Goal: Task Accomplishment & Management: Complete application form

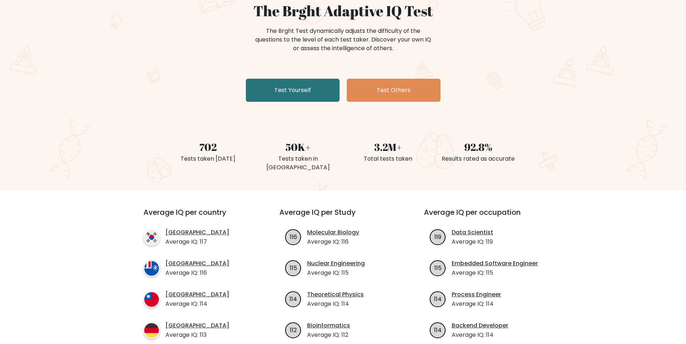
scroll to position [108, 0]
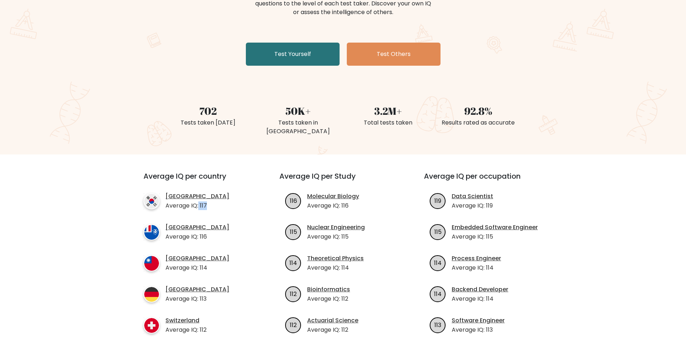
drag, startPoint x: 199, startPoint y: 195, endPoint x: 208, endPoint y: 195, distance: 9.0
click at [208, 195] on li "South Korea Average IQ: 117" at bounding box center [199, 201] width 110 height 18
click at [203, 201] on p "Average IQ: 117" at bounding box center [198, 205] width 64 height 9
click at [273, 49] on link "Test Yourself" at bounding box center [293, 54] width 94 height 23
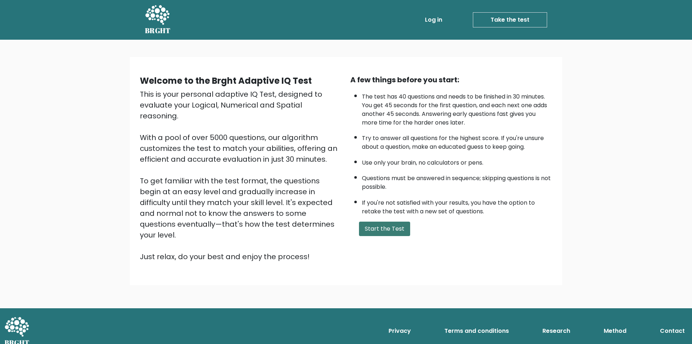
click at [373, 235] on button "Start the Test" at bounding box center [384, 228] width 51 height 14
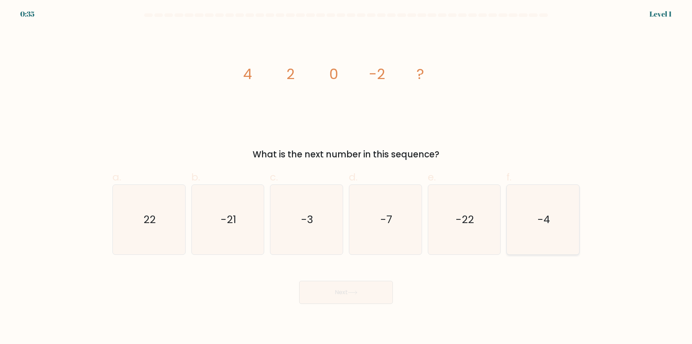
click at [539, 209] on icon "-4" at bounding box center [544, 220] width 70 height 70
click at [347, 177] on input "f. -4" at bounding box center [346, 174] width 0 height 5
radio input "true"
click at [369, 295] on button "Next" at bounding box center [346, 292] width 94 height 23
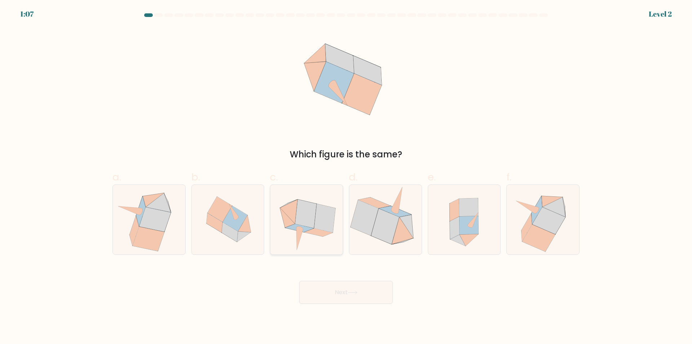
click at [335, 237] on icon at bounding box center [306, 220] width 71 height 70
click at [346, 177] on input "c." at bounding box center [346, 174] width 0 height 5
radio input "true"
click at [343, 291] on button "Next" at bounding box center [346, 292] width 94 height 23
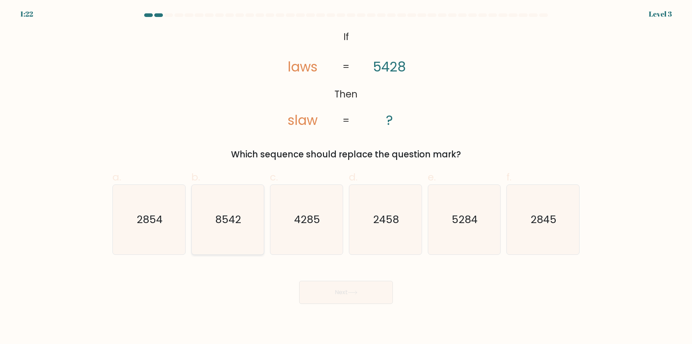
click at [241, 204] on icon "8542" at bounding box center [228, 220] width 70 height 70
click at [346, 177] on input "b. 8542" at bounding box center [346, 174] width 0 height 5
radio input "true"
click at [346, 297] on button "Next" at bounding box center [346, 292] width 94 height 23
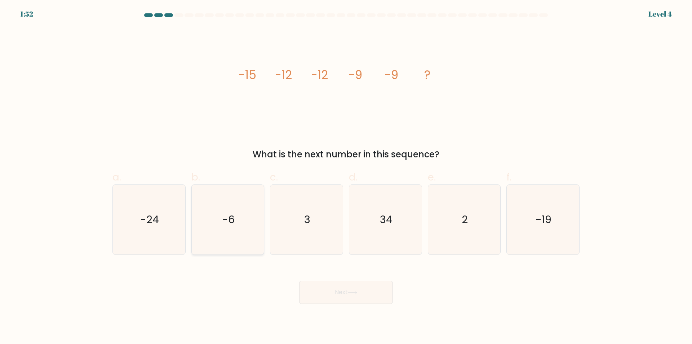
click at [229, 241] on icon "-6" at bounding box center [228, 220] width 70 height 70
click at [346, 177] on input "b. -6" at bounding box center [346, 174] width 0 height 5
radio input "true"
click at [362, 289] on button "Next" at bounding box center [346, 292] width 94 height 23
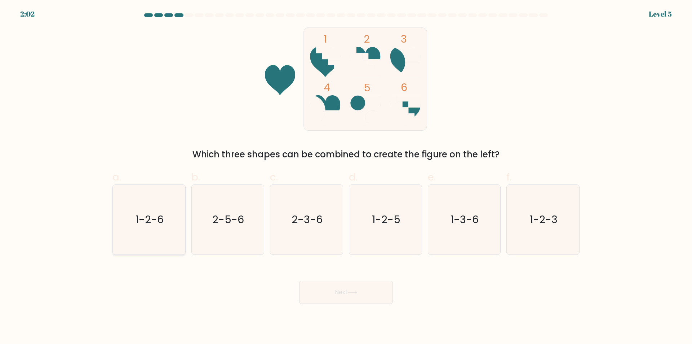
click at [171, 223] on icon "1-2-6" at bounding box center [149, 220] width 70 height 70
click at [346, 177] on input "a. 1-2-6" at bounding box center [346, 174] width 0 height 5
radio input "true"
click at [353, 288] on button "Next" at bounding box center [346, 292] width 94 height 23
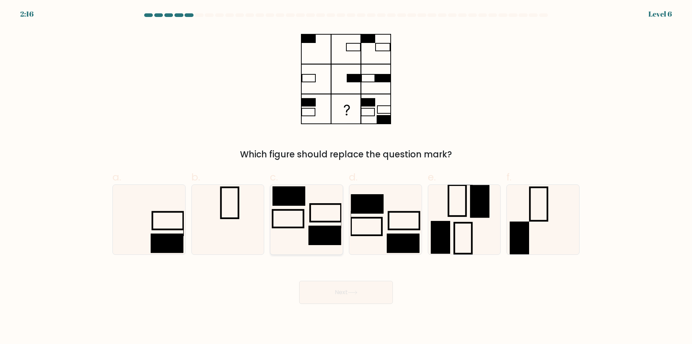
click at [302, 224] on icon at bounding box center [307, 220] width 70 height 70
click at [346, 177] on input "c." at bounding box center [346, 174] width 0 height 5
radio input "true"
click at [389, 234] on rect at bounding box center [403, 242] width 32 height 19
click at [347, 177] on input "d." at bounding box center [346, 174] width 0 height 5
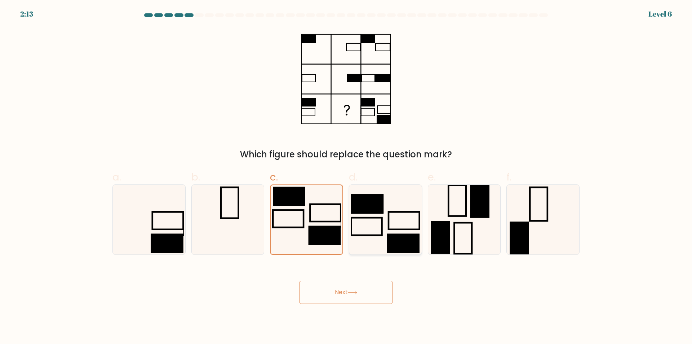
radio input "true"
click at [373, 294] on button "Next" at bounding box center [346, 292] width 94 height 23
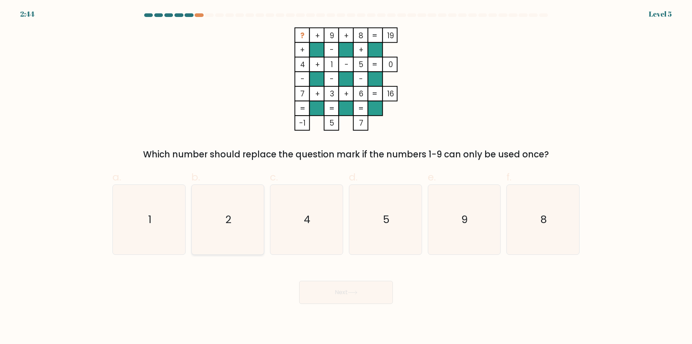
click at [236, 202] on icon "2" at bounding box center [228, 220] width 70 height 70
click at [346, 177] on input "b. 2" at bounding box center [346, 174] width 0 height 5
radio input "true"
click at [352, 287] on button "Next" at bounding box center [346, 292] width 94 height 23
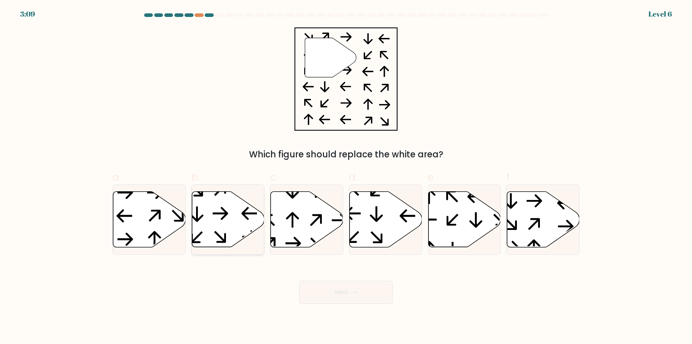
click at [228, 233] on icon at bounding box center [228, 219] width 72 height 56
click at [346, 177] on input "b." at bounding box center [346, 174] width 0 height 5
radio input "true"
click at [347, 295] on button "Next" at bounding box center [346, 292] width 94 height 23
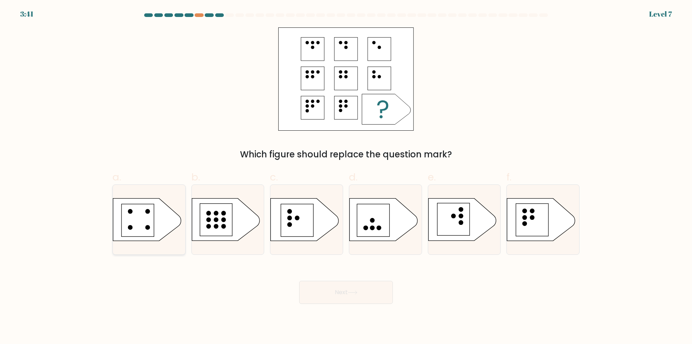
click at [133, 213] on rect at bounding box center [138, 220] width 32 height 32
click at [346, 177] on input "a." at bounding box center [346, 174] width 0 height 5
radio input "true"
click at [371, 296] on button "Next" at bounding box center [346, 292] width 94 height 23
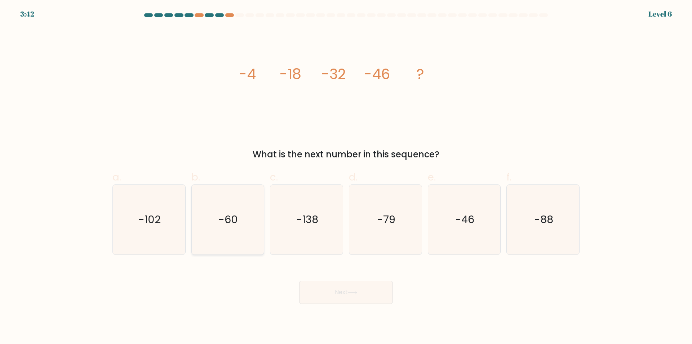
click at [225, 248] on icon "-60" at bounding box center [228, 220] width 70 height 70
click at [346, 177] on input "b. -60" at bounding box center [346, 174] width 0 height 5
radio input "true"
click at [341, 286] on button "Next" at bounding box center [346, 292] width 94 height 23
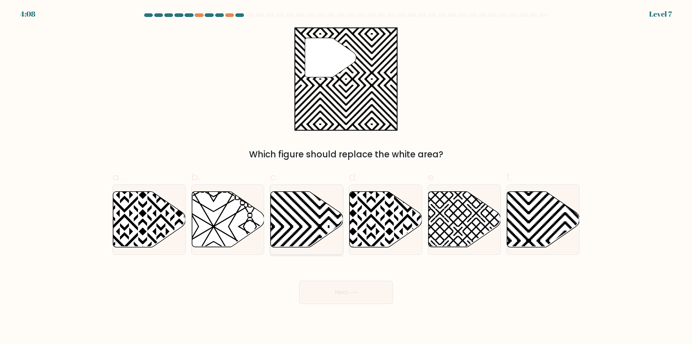
click at [319, 213] on icon at bounding box center [307, 219] width 72 height 56
click at [346, 177] on input "c." at bounding box center [346, 174] width 0 height 5
radio input "true"
click at [360, 297] on button "Next" at bounding box center [346, 292] width 94 height 23
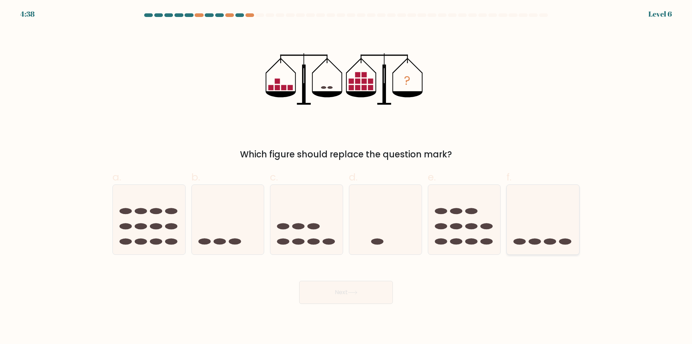
click at [531, 235] on icon at bounding box center [543, 220] width 72 height 60
click at [347, 177] on input "f." at bounding box center [346, 174] width 0 height 5
radio input "true"
click at [247, 239] on icon at bounding box center [228, 220] width 72 height 60
click at [346, 177] on input "b." at bounding box center [346, 174] width 0 height 5
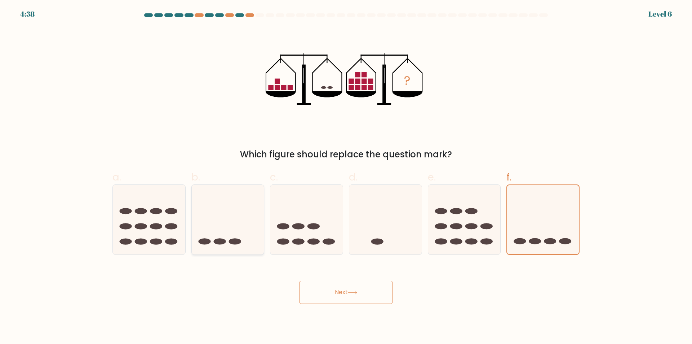
radio input "true"
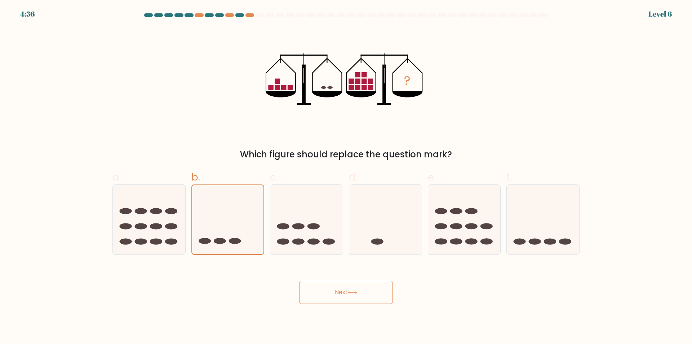
click at [339, 286] on button "Next" at bounding box center [346, 292] width 94 height 23
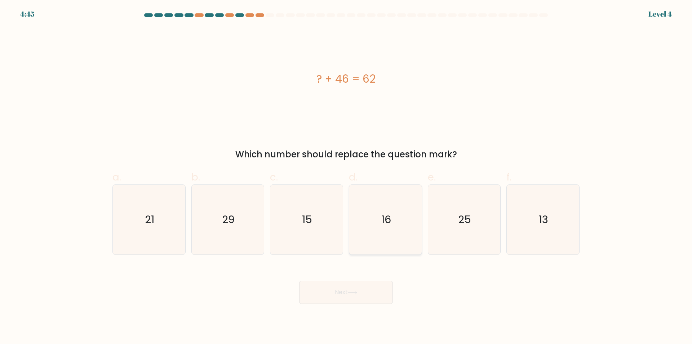
click at [412, 205] on icon "16" at bounding box center [386, 220] width 70 height 70
click at [347, 177] on input "d. 16" at bounding box center [346, 174] width 0 height 5
radio input "true"
click at [363, 302] on button "Next" at bounding box center [346, 292] width 94 height 23
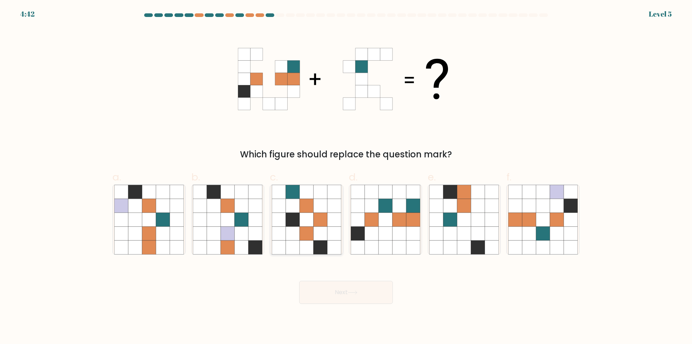
click at [301, 212] on icon at bounding box center [307, 206] width 14 height 14
click at [346, 177] on input "c." at bounding box center [346, 174] width 0 height 5
radio input "true"
click at [287, 206] on icon at bounding box center [293, 206] width 14 height 14
click at [346, 177] on input "c." at bounding box center [346, 174] width 0 height 5
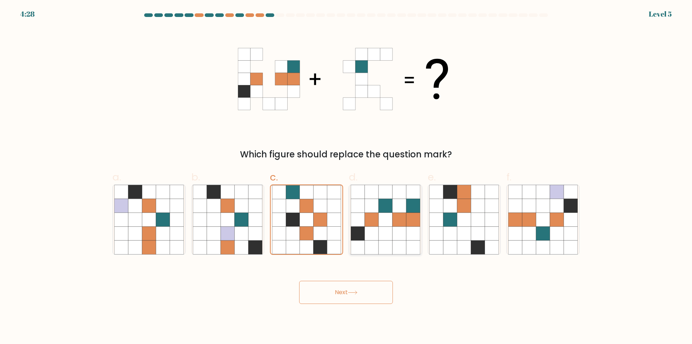
click at [373, 226] on icon at bounding box center [372, 233] width 14 height 14
click at [347, 177] on input "d." at bounding box center [346, 174] width 0 height 5
radio input "true"
click at [365, 289] on button "Next" at bounding box center [346, 292] width 94 height 23
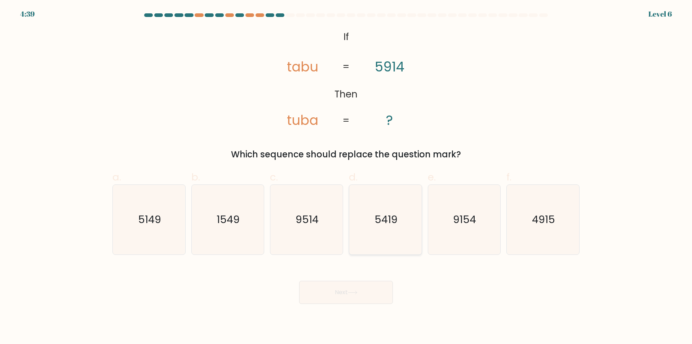
click at [404, 243] on icon "5419" at bounding box center [386, 220] width 70 height 70
click at [347, 177] on input "d. 5419" at bounding box center [346, 174] width 0 height 5
radio input "true"
click at [360, 295] on button "Next" at bounding box center [346, 292] width 94 height 23
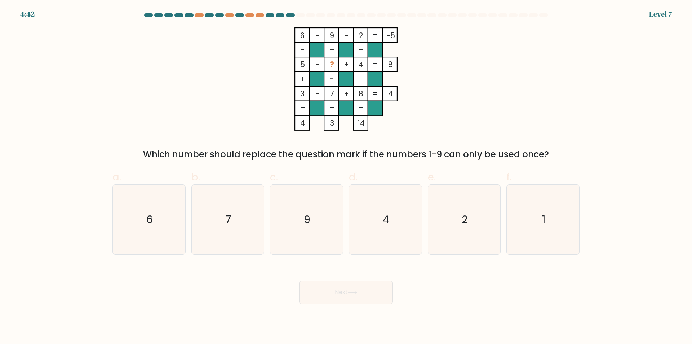
click at [582, 215] on div "f. 1" at bounding box center [543, 212] width 79 height 85
click at [520, 238] on icon "1" at bounding box center [544, 220] width 70 height 70
click at [347, 177] on input "f. 1" at bounding box center [346, 174] width 0 height 5
radio input "true"
click at [378, 296] on button "Next" at bounding box center [346, 292] width 94 height 23
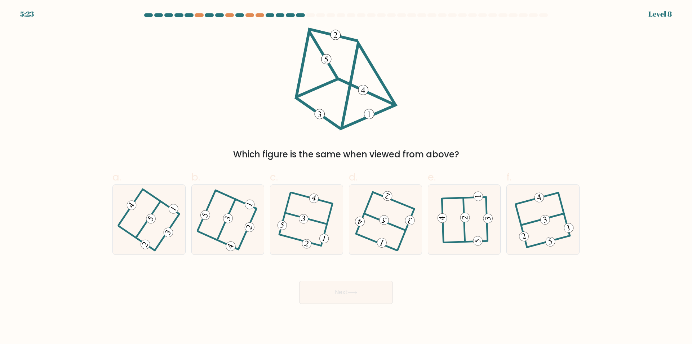
drag, startPoint x: 15, startPoint y: 7, endPoint x: 34, endPoint y: 7, distance: 19.1
click at [34, 7] on div "5:23 Level 8" at bounding box center [346, 4] width 692 height 9
click at [474, 236] on icon at bounding box center [464, 220] width 54 height 56
click at [347, 177] on input "e." at bounding box center [346, 174] width 0 height 5
radio input "true"
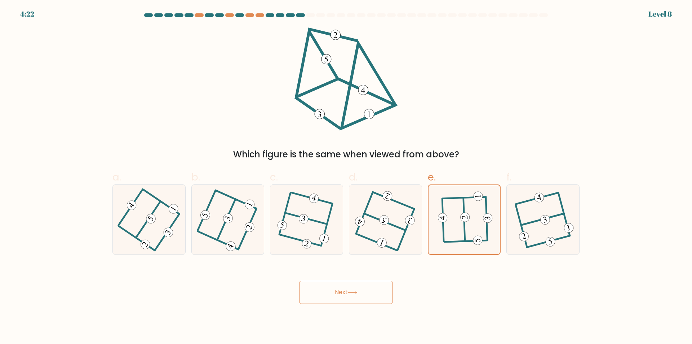
click at [377, 296] on button "Next" at bounding box center [346, 292] width 94 height 23
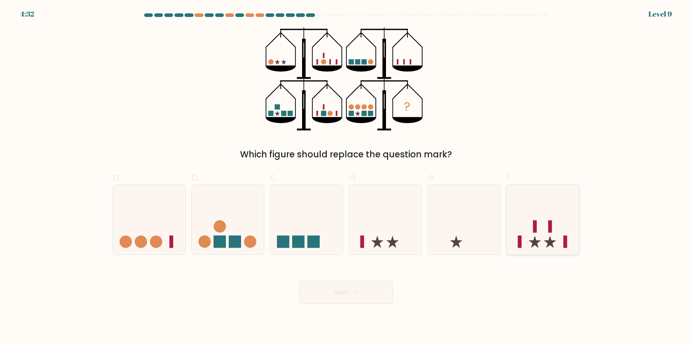
click at [538, 233] on icon at bounding box center [543, 220] width 72 height 60
click at [347, 177] on input "f." at bounding box center [346, 174] width 0 height 5
radio input "true"
click at [351, 295] on button "Next" at bounding box center [346, 292] width 94 height 23
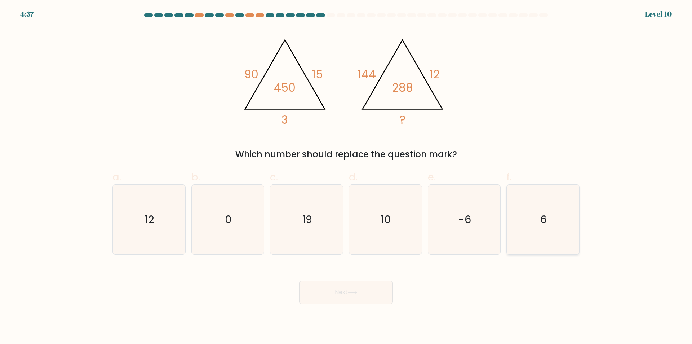
click at [533, 226] on icon "6" at bounding box center [544, 220] width 70 height 70
click at [347, 177] on input "f. 6" at bounding box center [346, 174] width 0 height 5
radio input "true"
click at [334, 290] on button "Next" at bounding box center [346, 292] width 94 height 23
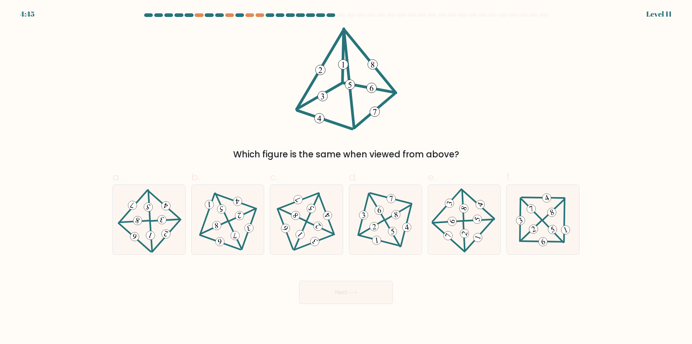
drag, startPoint x: 363, startPoint y: 103, endPoint x: 371, endPoint y: 94, distance: 12.0
click at [377, 102] on icon at bounding box center [346, 78] width 103 height 103
drag, startPoint x: 334, startPoint y: 67, endPoint x: 341, endPoint y: 109, distance: 42.1
click at [341, 109] on icon at bounding box center [346, 78] width 103 height 103
click at [366, 200] on icon at bounding box center [385, 220] width 57 height 56
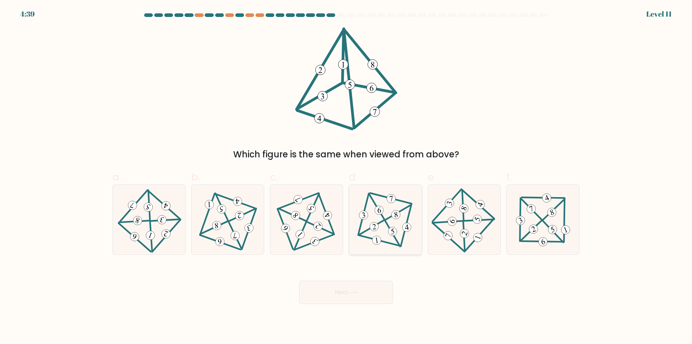
click at [347, 177] on input "d." at bounding box center [346, 174] width 0 height 5
radio input "true"
click at [346, 297] on button "Next" at bounding box center [346, 292] width 94 height 23
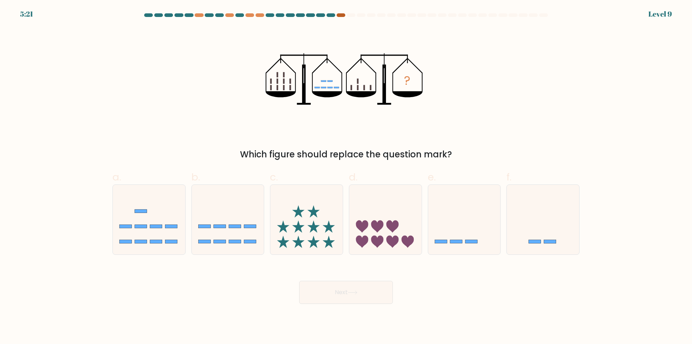
click at [344, 15] on div at bounding box center [341, 15] width 9 height 4
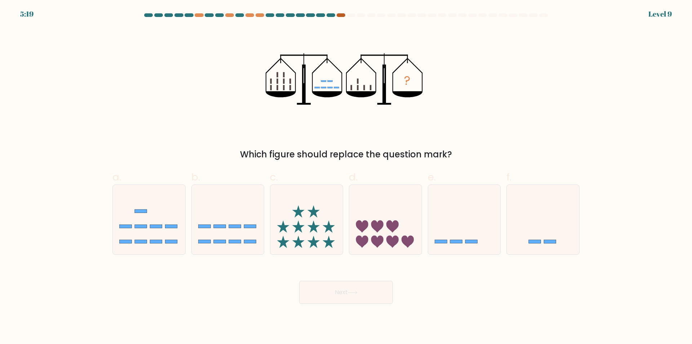
click at [344, 15] on div at bounding box center [341, 15] width 9 height 4
click at [250, 16] on div at bounding box center [250, 15] width 9 height 4
click at [440, 225] on icon at bounding box center [464, 220] width 72 height 60
click at [347, 177] on input "e." at bounding box center [346, 174] width 0 height 5
radio input "true"
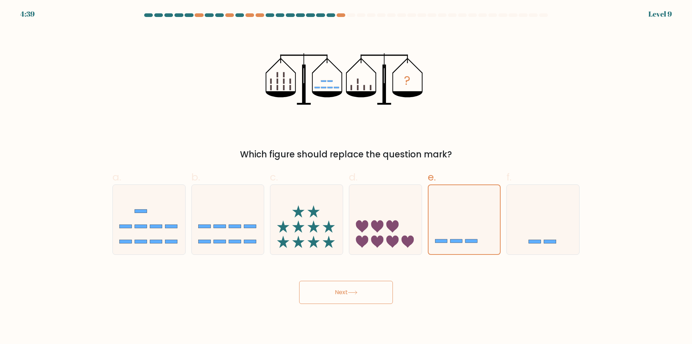
click at [378, 289] on button "Next" at bounding box center [346, 292] width 94 height 23
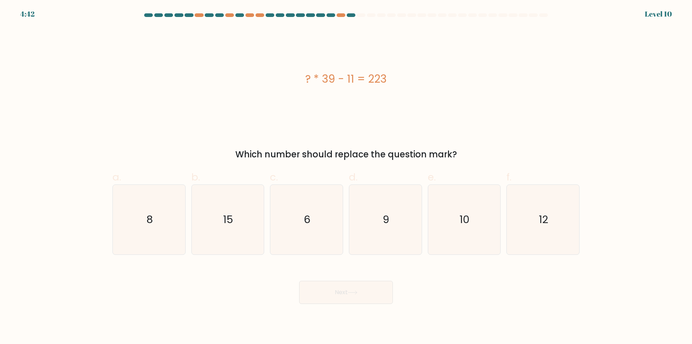
drag, startPoint x: 215, startPoint y: 148, endPoint x: 457, endPoint y: 142, distance: 242.1
click at [456, 142] on div "? * 39 - 11 = 223 Which number should replace the question mark?" at bounding box center [346, 93] width 476 height 133
click at [360, 150] on div "Which number should replace the question mark?" at bounding box center [346, 154] width 459 height 13
click at [321, 73] on div "? * 39 - 11 = 223" at bounding box center [346, 79] width 467 height 16
click at [311, 75] on div "? * 39 - 11 = 223" at bounding box center [346, 79] width 467 height 16
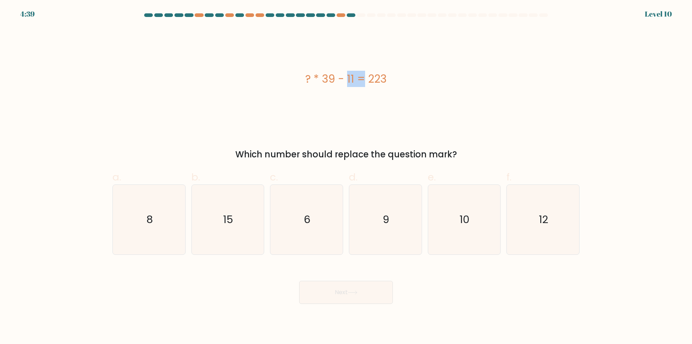
drag, startPoint x: 301, startPoint y: 75, endPoint x: 323, endPoint y: 74, distance: 22.4
click at [323, 74] on div "? * 39 - 11 = 223" at bounding box center [346, 79] width 467 height 16
click at [307, 76] on div "? * 39 - 11 = 223" at bounding box center [346, 79] width 467 height 16
click at [301, 201] on icon "6" at bounding box center [307, 220] width 70 height 70
click at [346, 177] on input "c. 6" at bounding box center [346, 174] width 0 height 5
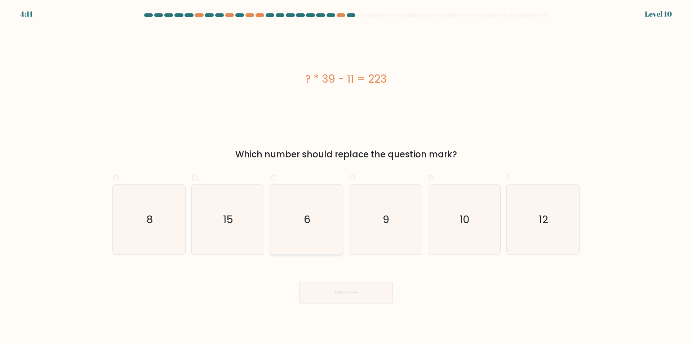
radio input "true"
click at [326, 285] on button "Next" at bounding box center [346, 292] width 94 height 23
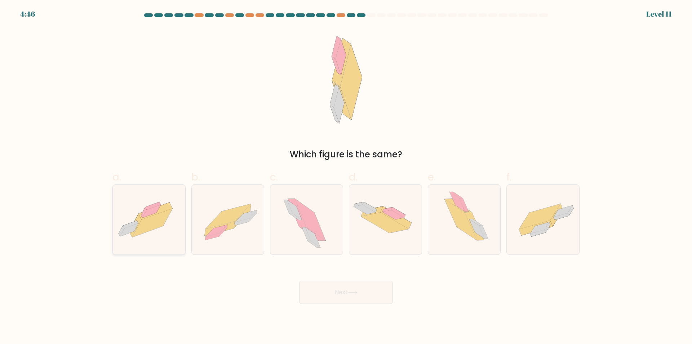
click at [138, 219] on icon at bounding box center [135, 225] width 12 height 23
click at [346, 177] on input "a." at bounding box center [346, 174] width 0 height 5
radio input "true"
click at [462, 223] on icon at bounding box center [461, 219] width 32 height 41
click at [347, 177] on input "e." at bounding box center [346, 174] width 0 height 5
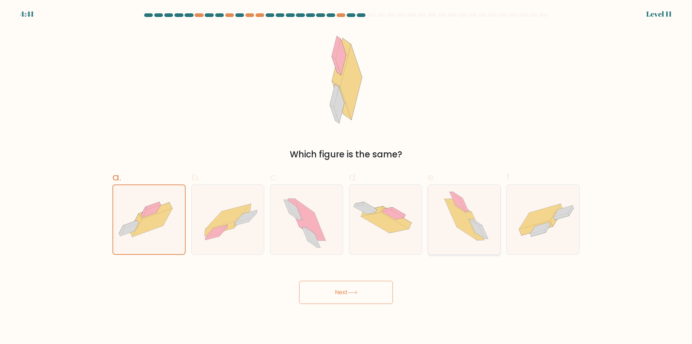
radio input "true"
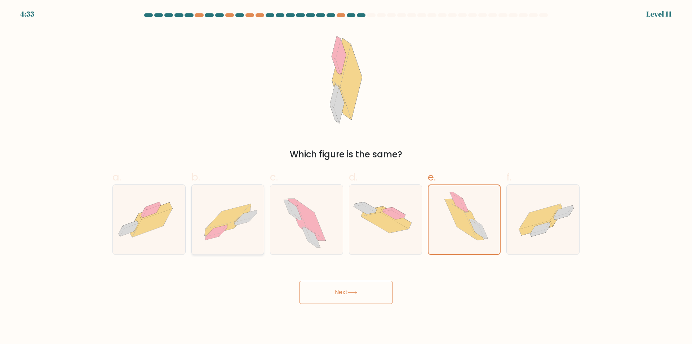
click at [242, 224] on icon at bounding box center [228, 220] width 72 height 52
click at [346, 177] on input "b." at bounding box center [346, 174] width 0 height 5
radio input "true"
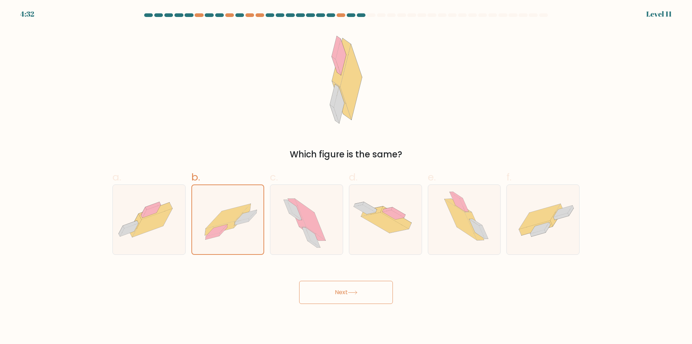
click at [351, 298] on button "Next" at bounding box center [346, 292] width 94 height 23
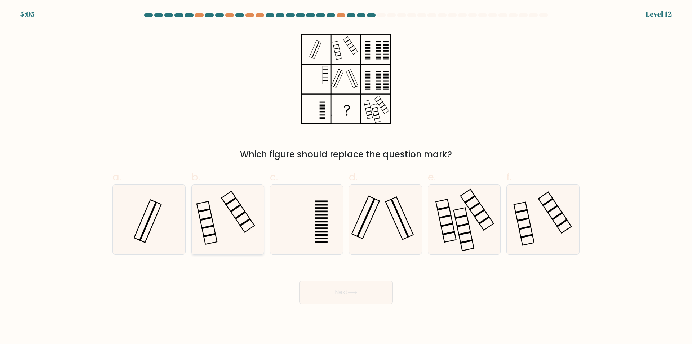
click at [243, 216] on icon at bounding box center [228, 220] width 70 height 70
click at [346, 177] on input "b." at bounding box center [346, 174] width 0 height 5
radio input "true"
click at [342, 297] on button "Next" at bounding box center [346, 292] width 94 height 23
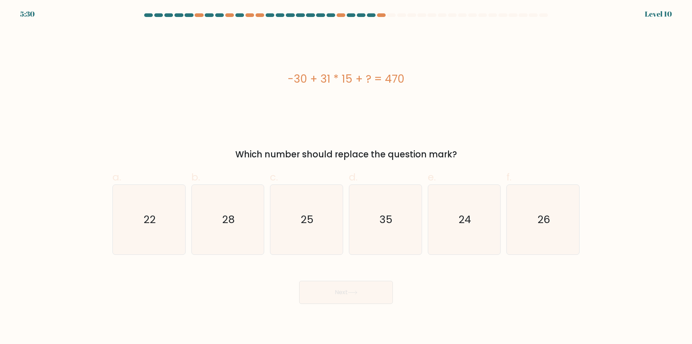
drag, startPoint x: 234, startPoint y: 146, endPoint x: 459, endPoint y: 139, distance: 224.8
click at [459, 139] on div "-30 + 31 * 15 + ? = 470 Which number should replace the question mark?" at bounding box center [346, 93] width 476 height 133
click at [374, 155] on div "Which number should replace the question mark?" at bounding box center [346, 154] width 459 height 13
click at [229, 223] on text "28" at bounding box center [228, 219] width 13 height 14
click at [346, 177] on input "b. 28" at bounding box center [346, 174] width 0 height 5
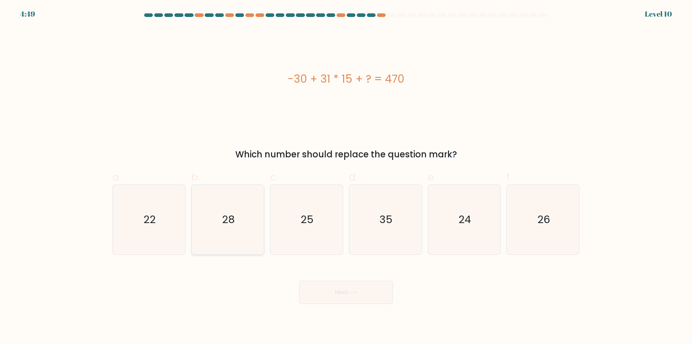
radio input "true"
click at [320, 305] on body "4:49 Level 10" at bounding box center [346, 172] width 692 height 344
click at [320, 292] on button "Next" at bounding box center [346, 292] width 94 height 23
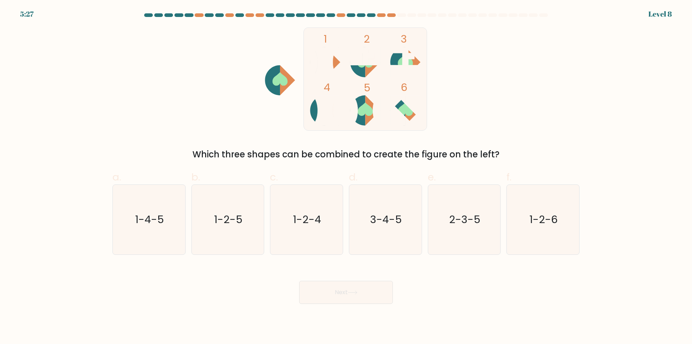
click at [374, 15] on div at bounding box center [371, 15] width 9 height 4
click at [378, 15] on div at bounding box center [381, 15] width 9 height 4
click at [153, 228] on icon "1-4-5" at bounding box center [149, 220] width 70 height 70
click at [346, 177] on input "a. 1-4-5" at bounding box center [346, 174] width 0 height 5
radio input "true"
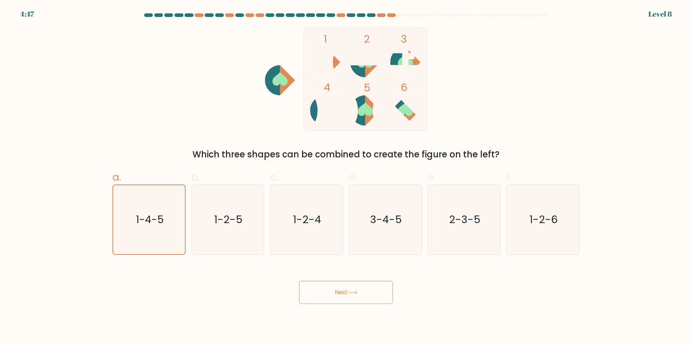
click at [328, 285] on button "Next" at bounding box center [346, 292] width 94 height 23
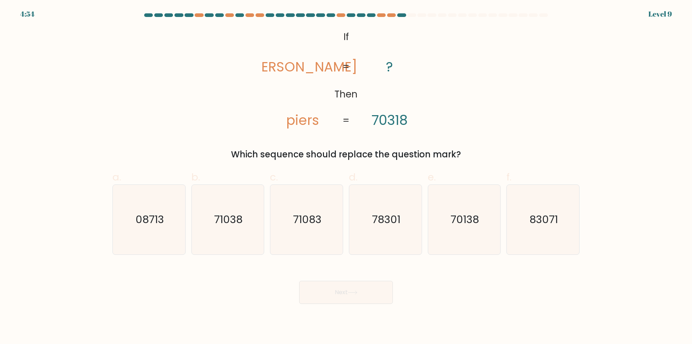
click at [288, 74] on tspan "pries" at bounding box center [303, 66] width 110 height 19
drag, startPoint x: 276, startPoint y: 63, endPoint x: 325, endPoint y: 64, distance: 48.7
click at [325, 64] on icon "@import url('https://fonts.googleapis.com/css?family=Abril+Fatface:400,100,100i…" at bounding box center [346, 78] width 167 height 103
click at [313, 69] on tspan "pries" at bounding box center [303, 66] width 110 height 19
click at [315, 246] on icon "71083" at bounding box center [307, 220] width 70 height 70
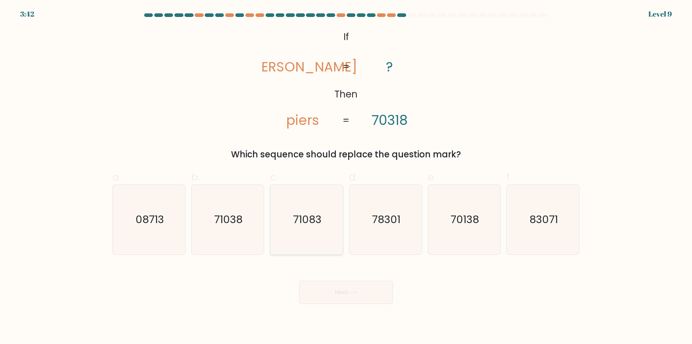
click at [346, 177] on input "c. 71083" at bounding box center [346, 174] width 0 height 5
radio input "true"
click at [332, 305] on body "3:41 Level 9 If" at bounding box center [346, 172] width 692 height 344
click at [330, 282] on button "Next" at bounding box center [346, 292] width 94 height 23
click at [330, 285] on button "Next" at bounding box center [346, 292] width 94 height 23
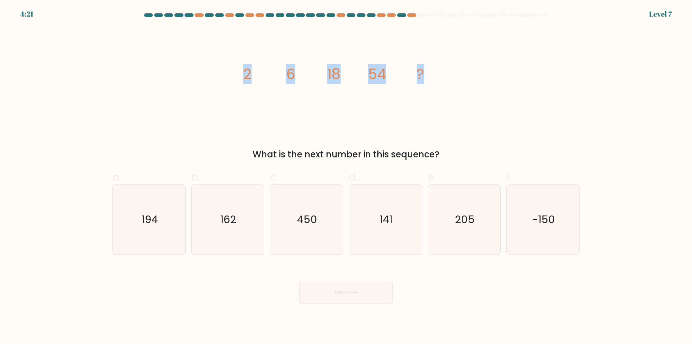
drag, startPoint x: 247, startPoint y: 74, endPoint x: 450, endPoint y: 79, distance: 202.8
click at [449, 79] on icon "image/svg+xml 2 6 18 54 ?" at bounding box center [346, 78] width 216 height 103
click at [376, 82] on tspan "54" at bounding box center [377, 74] width 18 height 20
click at [214, 230] on icon "162" at bounding box center [228, 220] width 70 height 70
click at [346, 177] on input "b. 162" at bounding box center [346, 174] width 0 height 5
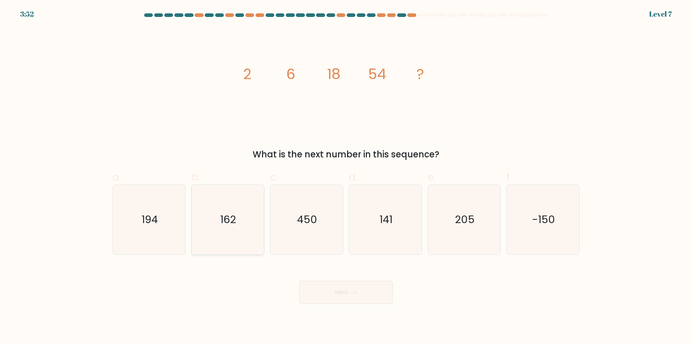
radio input "true"
click at [344, 301] on button "Next" at bounding box center [346, 292] width 94 height 23
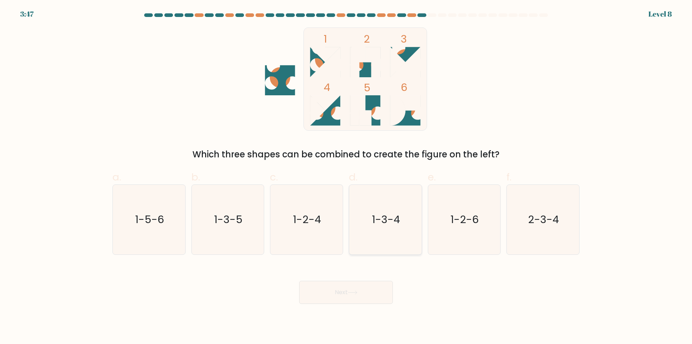
click at [389, 223] on text "1-3-4" at bounding box center [386, 219] width 28 height 14
click at [347, 177] on input "d. 1-3-4" at bounding box center [346, 174] width 0 height 5
radio input "true"
click at [350, 294] on icon at bounding box center [353, 292] width 10 height 4
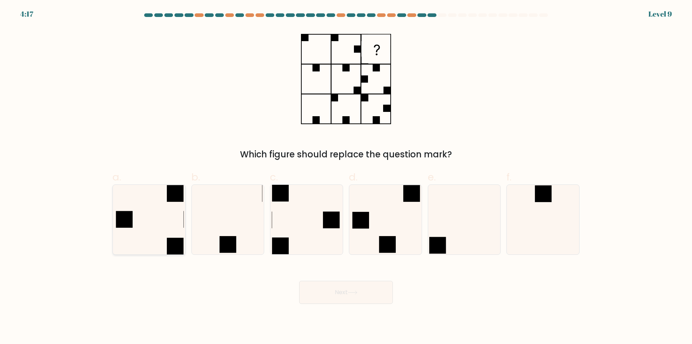
click at [168, 210] on icon at bounding box center [149, 220] width 70 height 70
click at [346, 177] on input "a." at bounding box center [346, 174] width 0 height 5
radio input "true"
click at [373, 294] on button "Next" at bounding box center [346, 292] width 94 height 23
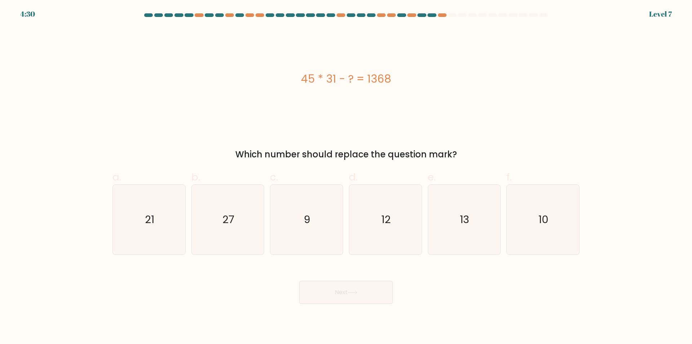
drag, startPoint x: 260, startPoint y: 72, endPoint x: 432, endPoint y: 89, distance: 172.8
click at [432, 89] on div "45 * 31 - ? = 1368" at bounding box center [346, 78] width 467 height 103
click at [381, 80] on div "45 * 31 - ? = 1368" at bounding box center [346, 79] width 467 height 16
click at [219, 184] on div "27" at bounding box center [227, 219] width 73 height 70
click at [346, 177] on input "b. 27" at bounding box center [346, 174] width 0 height 5
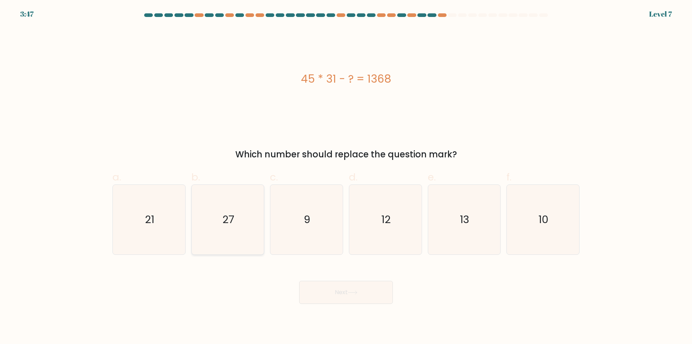
radio input "true"
click at [324, 294] on button "Next" at bounding box center [346, 292] width 94 height 23
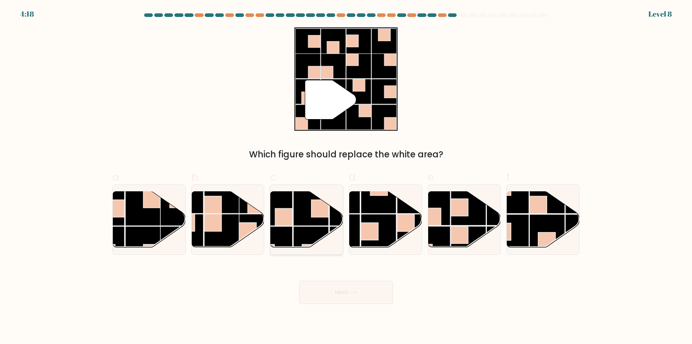
click at [321, 232] on rect at bounding box center [311, 243] width 35 height 35
click at [346, 177] on input "c." at bounding box center [346, 174] width 0 height 5
radio input "true"
click at [344, 293] on button "Next" at bounding box center [346, 292] width 94 height 23
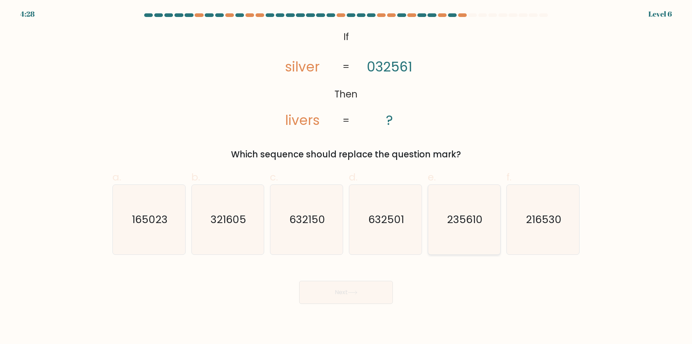
click at [467, 221] on text "235610" at bounding box center [465, 219] width 36 height 14
click at [347, 177] on input "e. 235610" at bounding box center [346, 174] width 0 height 5
radio input "true"
click at [389, 286] on button "Next" at bounding box center [346, 292] width 94 height 23
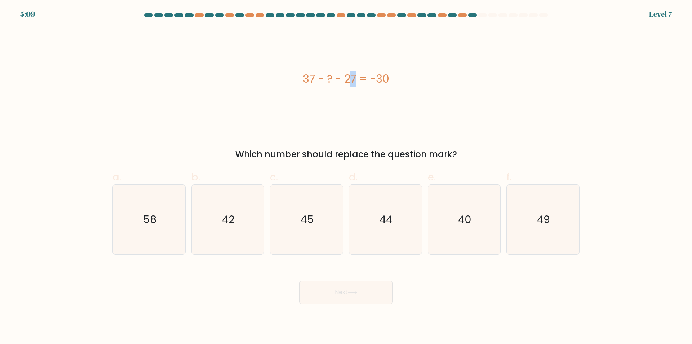
drag, startPoint x: 312, startPoint y: 73, endPoint x: 333, endPoint y: 77, distance: 21.3
click at [314, 73] on div "37 - ? - 27 = -30" at bounding box center [346, 79] width 467 height 16
click at [308, 85] on div "37 - ? - 27 = -30" at bounding box center [346, 79] width 467 height 16
drag, startPoint x: 368, startPoint y: 76, endPoint x: 380, endPoint y: 76, distance: 11.9
click at [380, 76] on div "37 - ? - 27 = -30" at bounding box center [346, 79] width 467 height 16
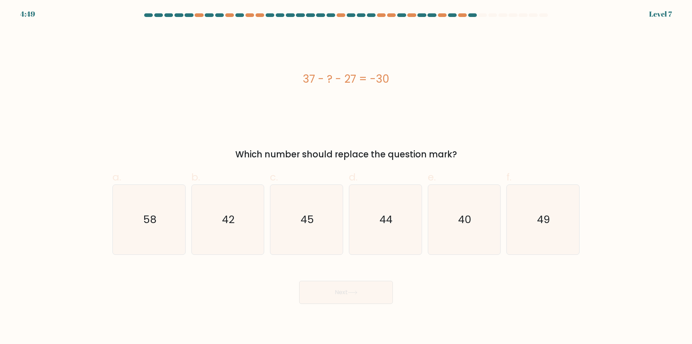
click at [371, 74] on div "37 - ? - 27 = -30" at bounding box center [346, 79] width 467 height 16
click at [443, 203] on icon "40" at bounding box center [465, 220] width 70 height 70
click at [347, 177] on input "e. 40" at bounding box center [346, 174] width 0 height 5
radio input "true"
click at [364, 302] on button "Next" at bounding box center [346, 292] width 94 height 23
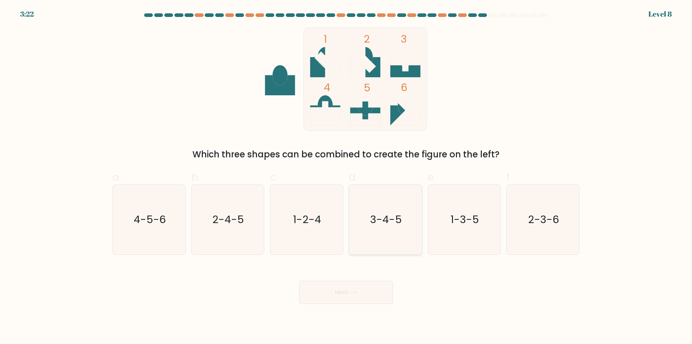
click at [374, 209] on icon "3-4-5" at bounding box center [386, 220] width 70 height 70
click at [347, 177] on input "d. 3-4-5" at bounding box center [346, 174] width 0 height 5
radio input "true"
click at [384, 295] on button "Next" at bounding box center [346, 292] width 94 height 23
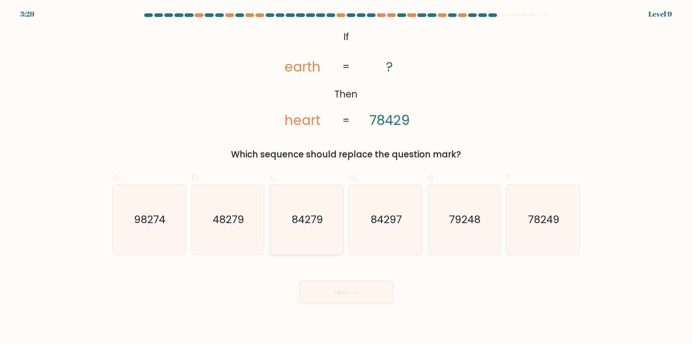
click at [329, 204] on icon "84279" at bounding box center [307, 220] width 70 height 70
click at [346, 177] on input "c. 84279" at bounding box center [346, 174] width 0 height 5
radio input "true"
click at [357, 295] on button "Next" at bounding box center [346, 292] width 94 height 23
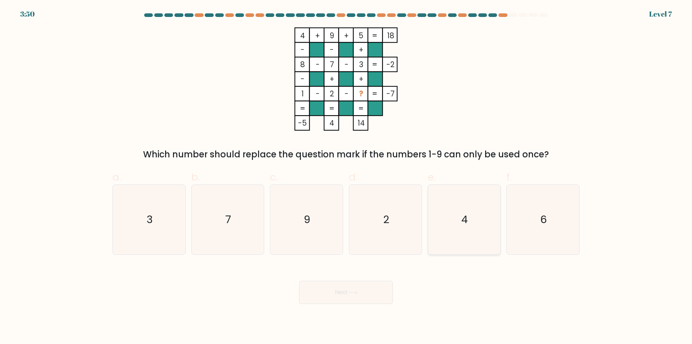
click at [468, 208] on icon "4" at bounding box center [465, 220] width 70 height 70
click at [347, 177] on input "e. 4" at bounding box center [346, 174] width 0 height 5
radio input "true"
click at [372, 281] on button "Next" at bounding box center [346, 292] width 94 height 23
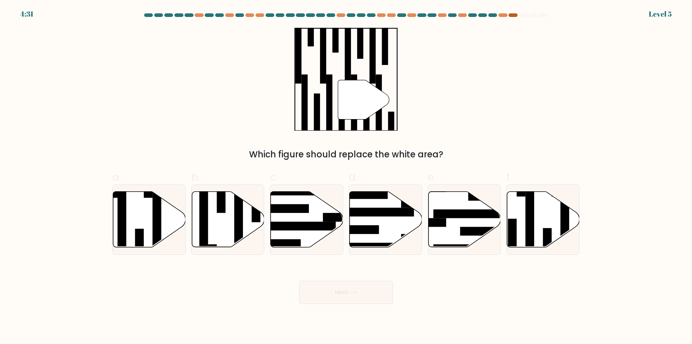
click at [513, 14] on div at bounding box center [513, 15] width 9 height 4
drag, startPoint x: 513, startPoint y: 14, endPoint x: 494, endPoint y: 20, distance: 19.3
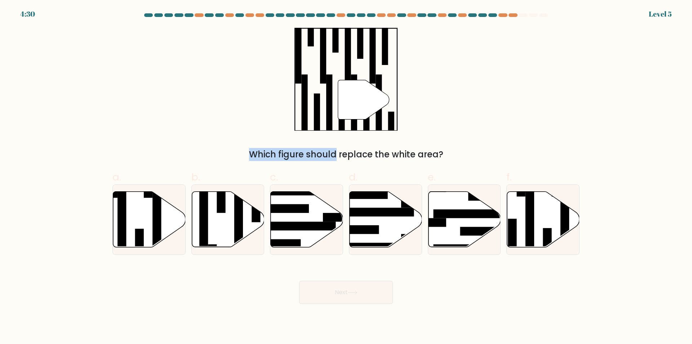
click at [494, 20] on form at bounding box center [346, 158] width 692 height 290
click at [508, 16] on at bounding box center [346, 15] width 405 height 4
click at [154, 211] on rect at bounding box center [157, 224] width 9 height 79
click at [346, 177] on input "a." at bounding box center [346, 174] width 0 height 5
radio input "true"
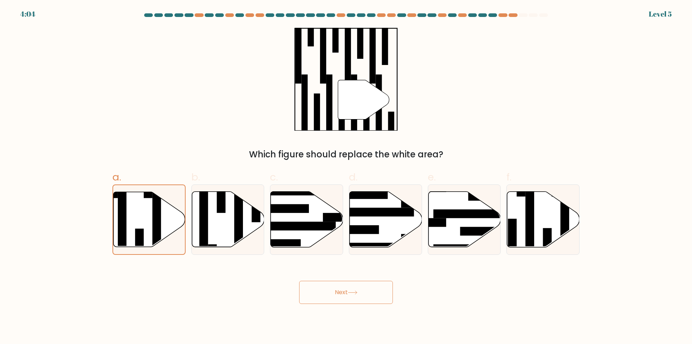
click at [334, 295] on button "Next" at bounding box center [346, 292] width 94 height 23
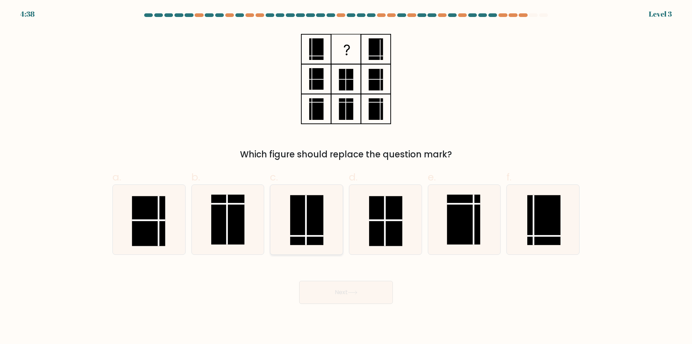
click at [309, 234] on rect at bounding box center [306, 220] width 33 height 50
click at [346, 177] on input "c." at bounding box center [346, 174] width 0 height 5
radio input "true"
click at [344, 298] on button "Next" at bounding box center [346, 292] width 94 height 23
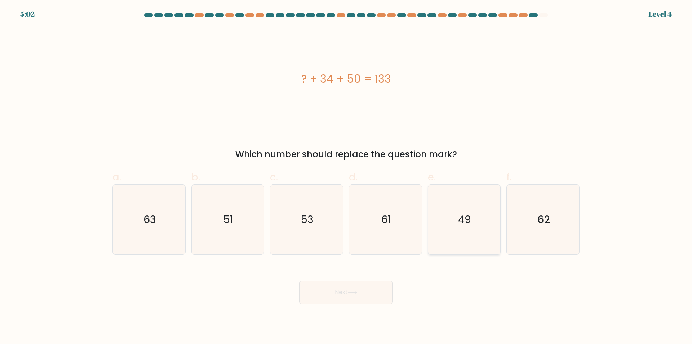
click at [448, 193] on icon "49" at bounding box center [465, 220] width 70 height 70
click at [347, 177] on input "e. 49" at bounding box center [346, 174] width 0 height 5
radio input "true"
click at [364, 296] on button "Next" at bounding box center [346, 292] width 94 height 23
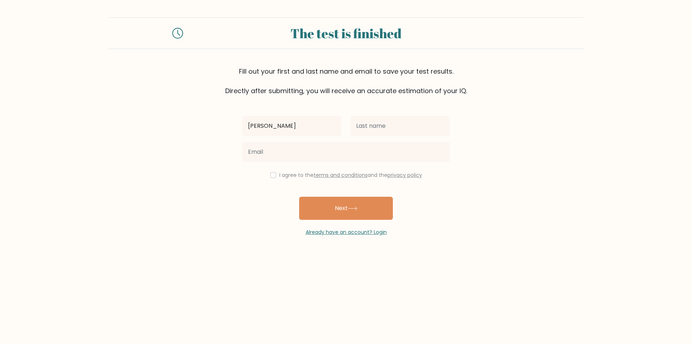
type input "ibrahim"
click at [427, 128] on input "text" at bounding box center [401, 126] width 100 height 20
type input "ali"
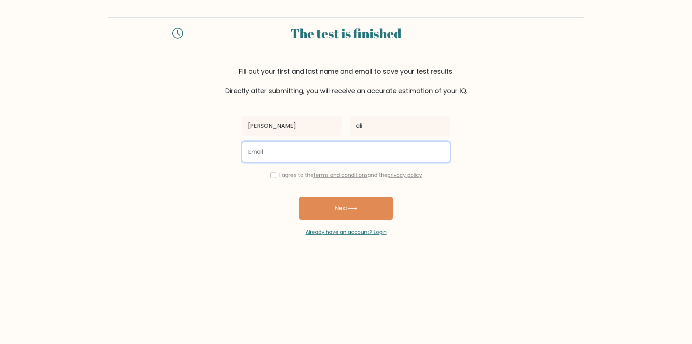
click at [360, 144] on input "email" at bounding box center [346, 152] width 208 height 20
type input "leagendaryeagle1@gmail.com"
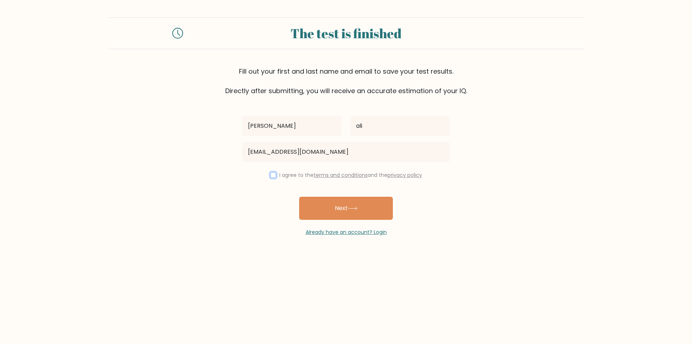
click at [273, 174] on input "checkbox" at bounding box center [273, 175] width 6 height 6
checkbox input "true"
click at [344, 216] on button "Next" at bounding box center [346, 208] width 94 height 23
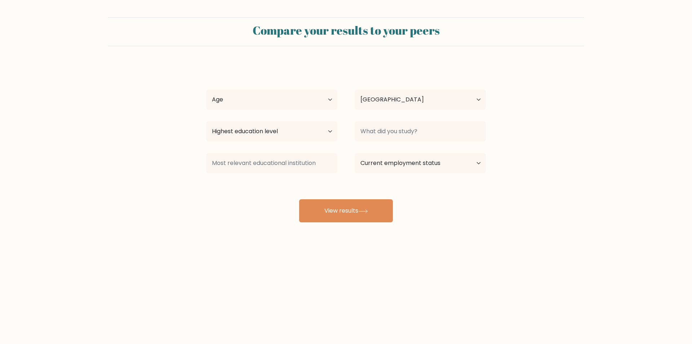
select select "PK"
click at [278, 103] on select "Age Under [DEMOGRAPHIC_DATA] [DEMOGRAPHIC_DATA] [DEMOGRAPHIC_DATA] [DEMOGRAPHIC…" at bounding box center [271, 99] width 131 height 20
select select "min_18"
click at [206, 89] on select "Age Under [DEMOGRAPHIC_DATA] [DEMOGRAPHIC_DATA] [DEMOGRAPHIC_DATA] [DEMOGRAPHIC…" at bounding box center [271, 99] width 131 height 20
click at [311, 126] on select "Highest education level No schooling Primary Lower Secondary Upper Secondary Oc…" at bounding box center [271, 131] width 131 height 20
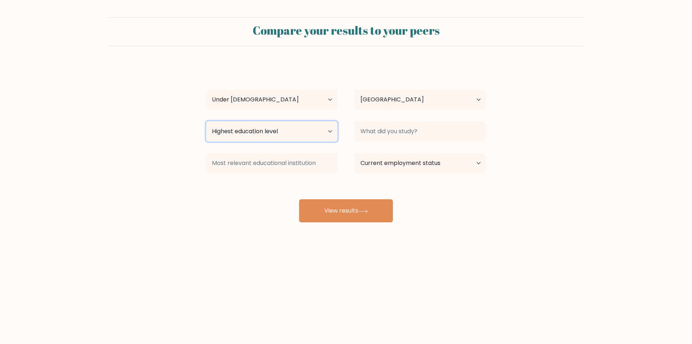
select select "primary"
click at [206, 121] on select "Highest education level No schooling Primary Lower Secondary Upper Secondary Oc…" at bounding box center [271, 131] width 131 height 20
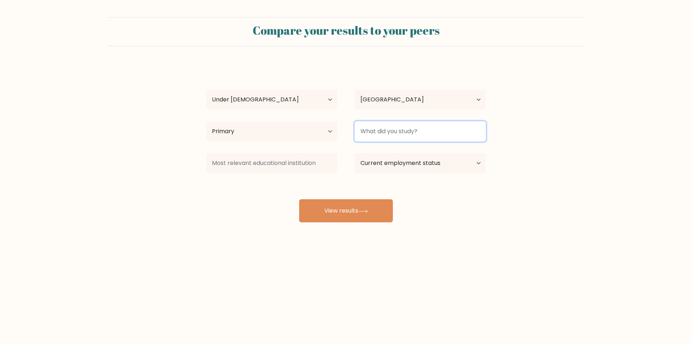
click at [379, 133] on input at bounding box center [420, 131] width 131 height 20
type input "s"
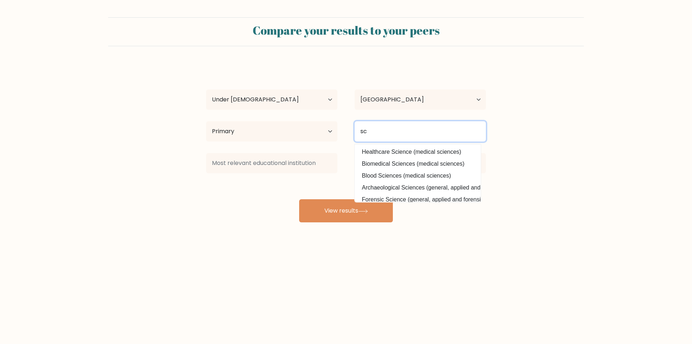
type input "s"
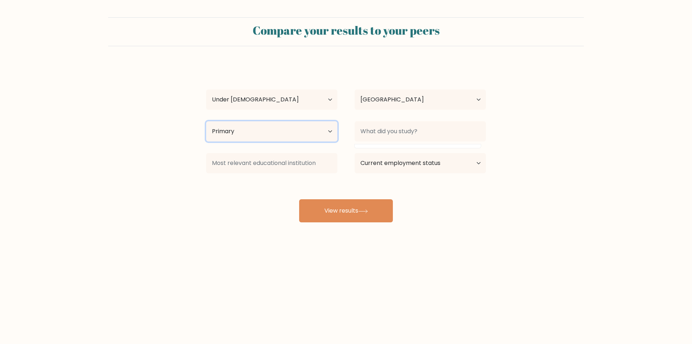
click at [226, 125] on select "Highest education level No schooling Primary Lower Secondary Upper Secondary Oc…" at bounding box center [271, 131] width 131 height 20
click at [206, 121] on select "Highest education level No schooling Primary Lower Secondary Upper Secondary Oc…" at bounding box center [271, 131] width 131 height 20
click at [276, 130] on select "Highest education level No schooling Primary Lower Secondary Upper Secondary Oc…" at bounding box center [271, 131] width 131 height 20
select select "primary"
click at [206, 121] on select "Highest education level No schooling Primary Lower Secondary Upper Secondary Oc…" at bounding box center [271, 131] width 131 height 20
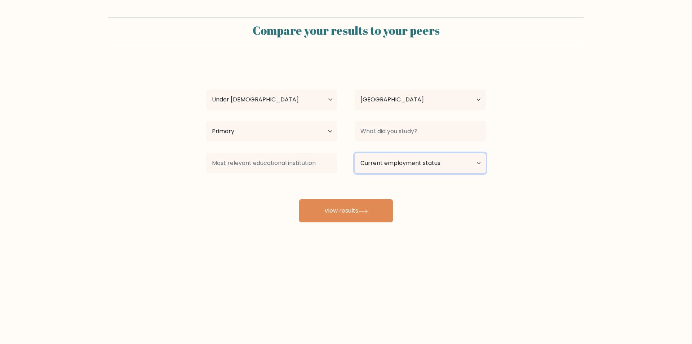
click at [404, 160] on select "Current employment status Employed Student Retired Other / prefer not to answer" at bounding box center [420, 163] width 131 height 20
select select "student"
click at [355, 153] on select "Current employment status Employed Student Retired Other / prefer not to answer" at bounding box center [420, 163] width 131 height 20
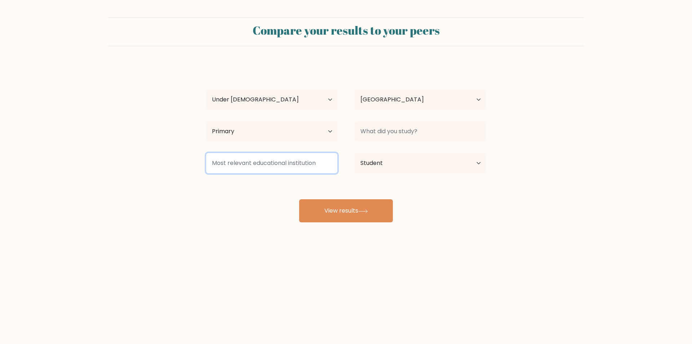
click at [313, 167] on input at bounding box center [271, 163] width 131 height 20
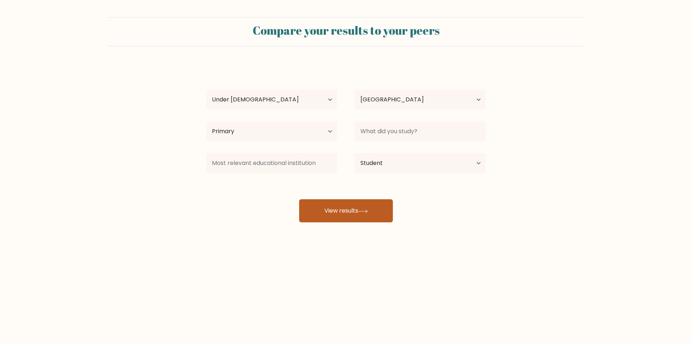
click at [357, 212] on button "View results" at bounding box center [346, 210] width 94 height 23
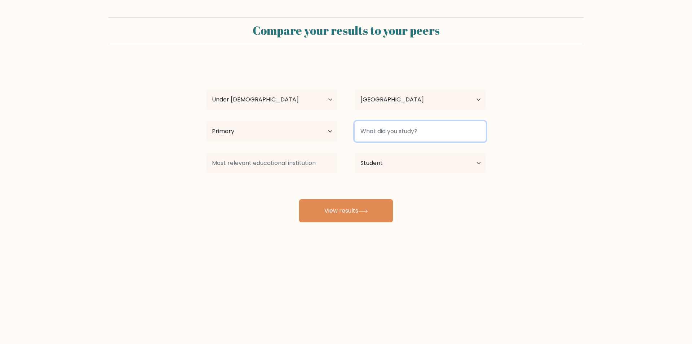
click at [393, 130] on input at bounding box center [420, 131] width 131 height 20
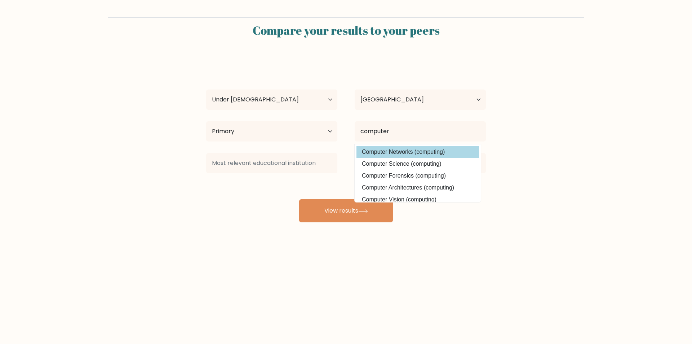
click at [406, 153] on option "Computer Networks (computing)" at bounding box center [418, 152] width 123 height 12
type input "Computer Networks"
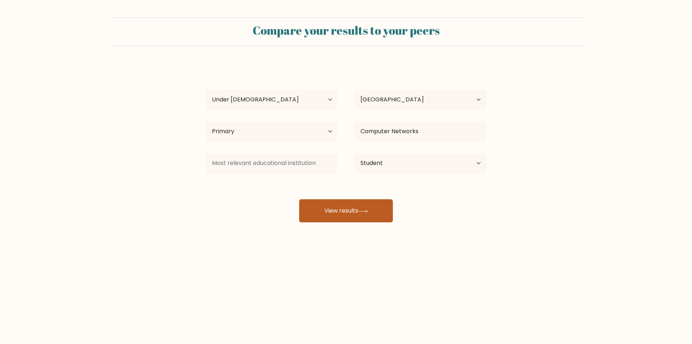
click at [368, 212] on icon at bounding box center [363, 211] width 10 height 4
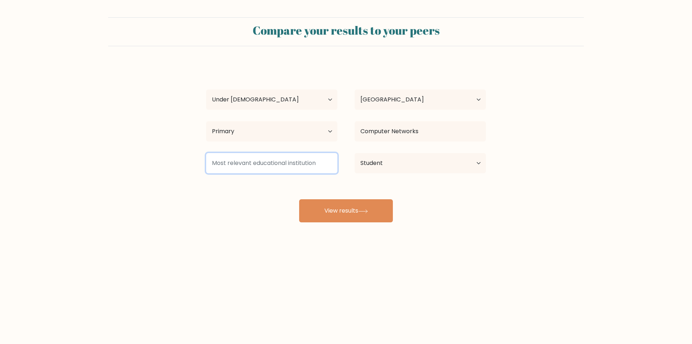
type input "d"
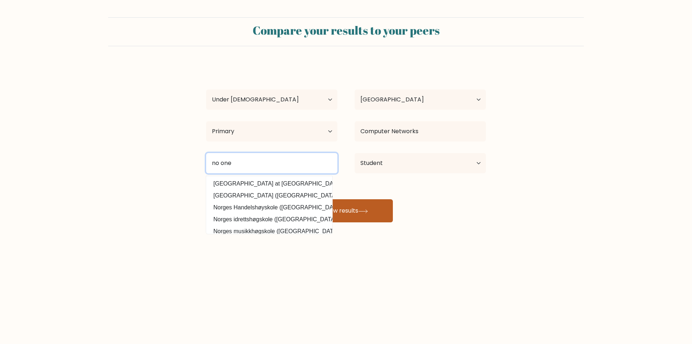
type input "no one"
click at [361, 217] on button "View results" at bounding box center [346, 210] width 94 height 23
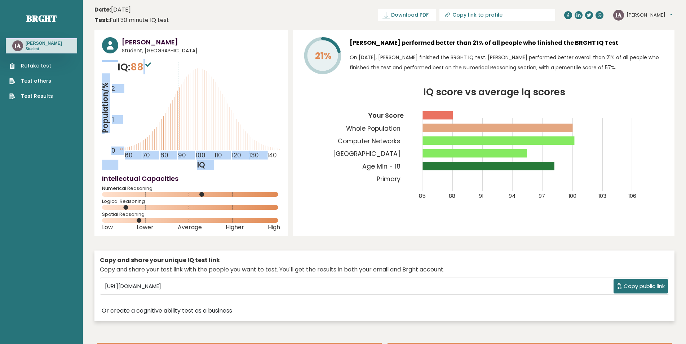
drag, startPoint x: 146, startPoint y: 63, endPoint x: 112, endPoint y: 62, distance: 33.9
click at [112, 62] on div "IQ: 88 Population/% IQ 0 1 2 60 70 80 90 100 110 120 130 140" at bounding box center [191, 115] width 178 height 110
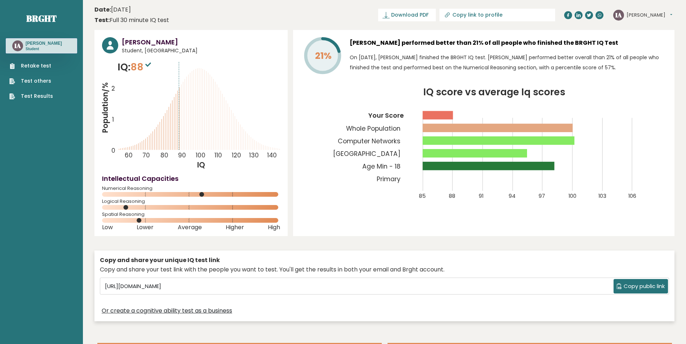
click at [133, 66] on span "88" at bounding box center [142, 66] width 22 height 13
click at [138, 66] on span "88" at bounding box center [142, 66] width 22 height 13
click at [137, 66] on span "88" at bounding box center [142, 66] width 22 height 13
